Goal: Obtain resource: Download file/media

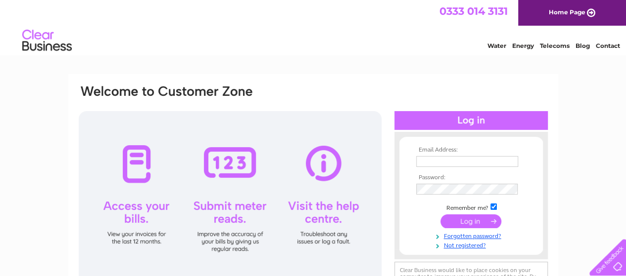
type input "[EMAIL_ADDRESS][DOMAIN_NAME]"
click at [473, 224] on input "submit" at bounding box center [470, 222] width 61 height 14
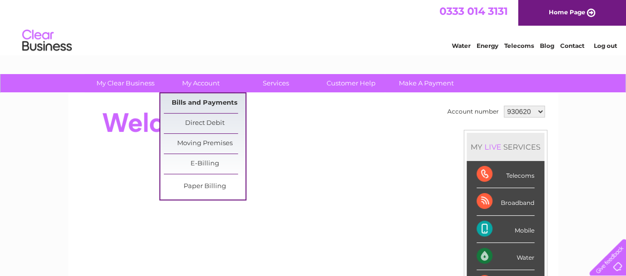
click at [202, 97] on link "Bills and Payments" at bounding box center [205, 103] width 82 height 20
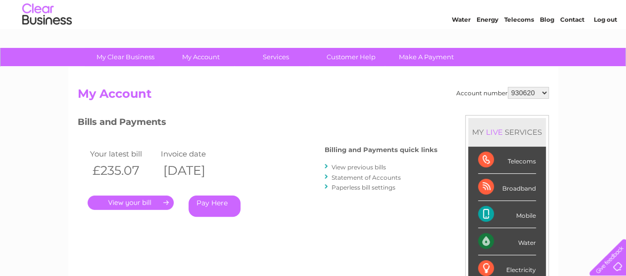
scroll to position [23, 0]
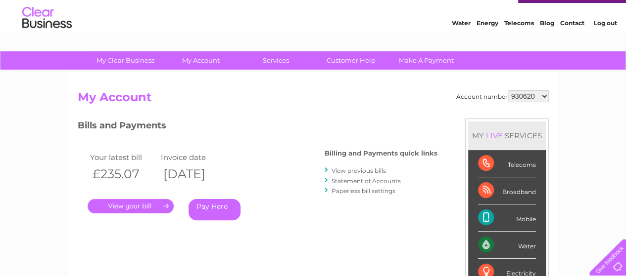
click at [123, 206] on link "." at bounding box center [131, 206] width 86 height 14
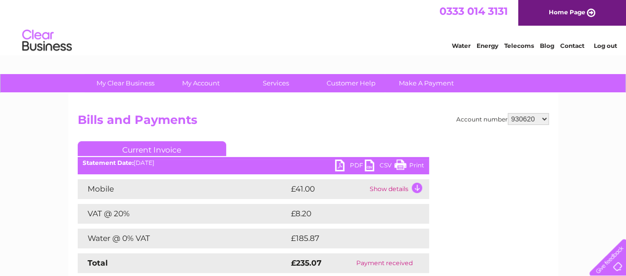
click at [354, 165] on link "PDF" at bounding box center [350, 167] width 30 height 14
click at [542, 117] on select "930620 1023525" at bounding box center [527, 119] width 41 height 12
select select "1023525"
click at [507, 113] on select "930620 1023525" at bounding box center [527, 119] width 41 height 12
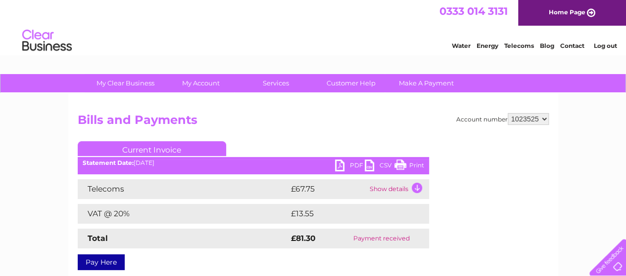
click at [351, 165] on link "PDF" at bounding box center [350, 167] width 30 height 14
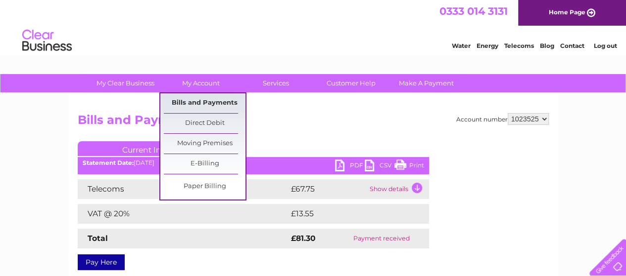
click at [195, 102] on link "Bills and Payments" at bounding box center [205, 103] width 82 height 20
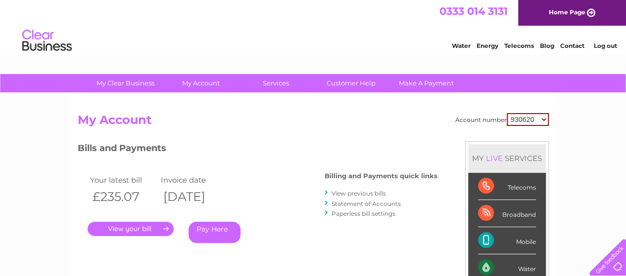
click at [356, 192] on link "View previous bills" at bounding box center [358, 193] width 54 height 7
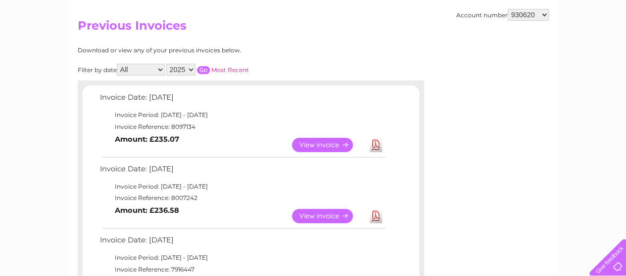
scroll to position [99, 0]
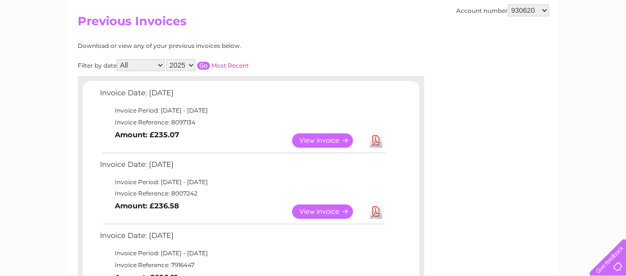
click at [373, 209] on link "Download" at bounding box center [375, 212] width 12 height 14
click at [545, 10] on select "930620 1023525" at bounding box center [527, 10] width 41 height 12
select select "1023525"
click at [507, 4] on select "930620 1023525" at bounding box center [527, 10] width 41 height 12
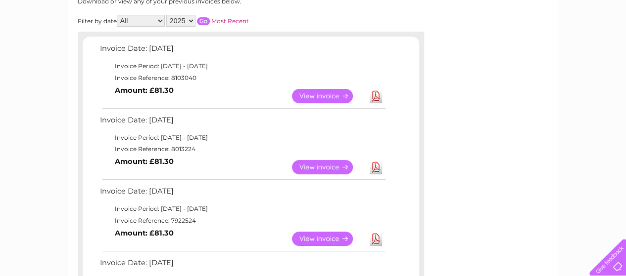
scroll to position [148, 0]
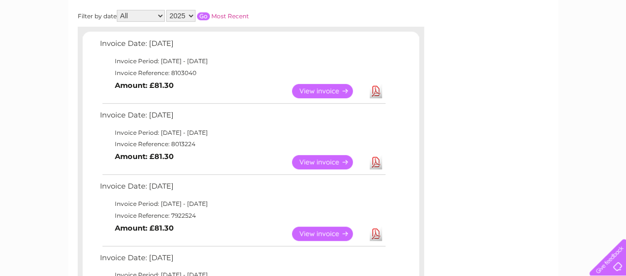
click at [378, 163] on link "Download" at bounding box center [375, 162] width 12 height 14
